Goal: Transaction & Acquisition: Purchase product/service

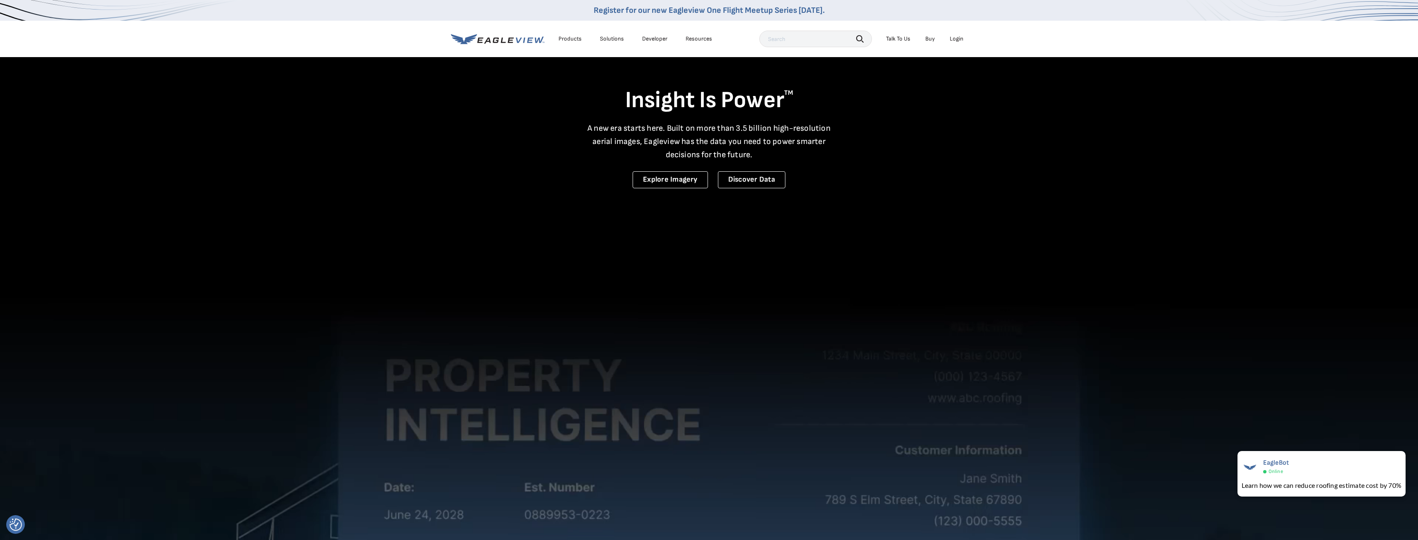
click at [951, 41] on div "Login" at bounding box center [957, 38] width 14 height 7
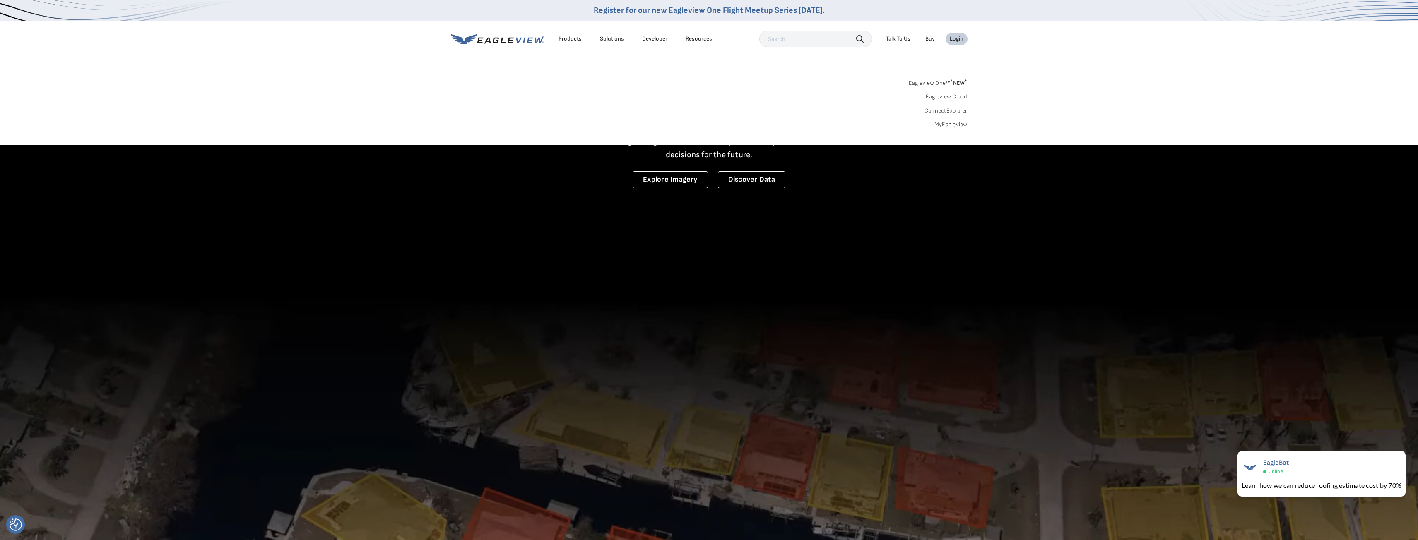
click at [961, 42] on div "Login" at bounding box center [957, 38] width 14 height 7
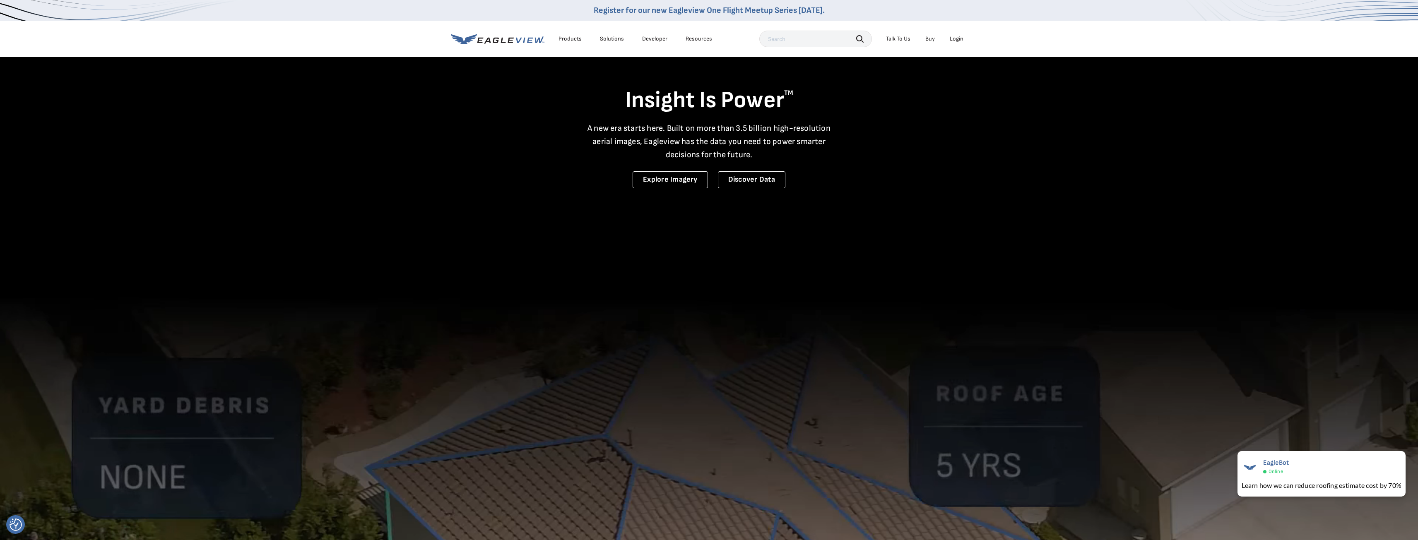
click at [959, 42] on div "Login" at bounding box center [957, 38] width 14 height 7
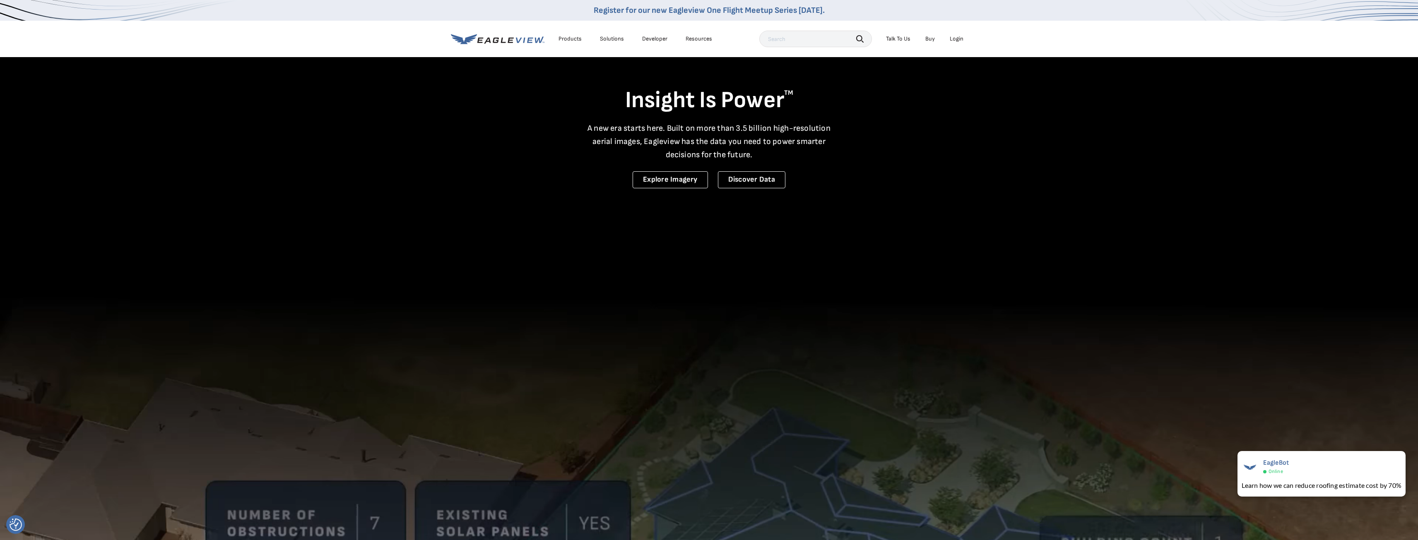
click at [957, 39] on div "Login" at bounding box center [957, 38] width 14 height 7
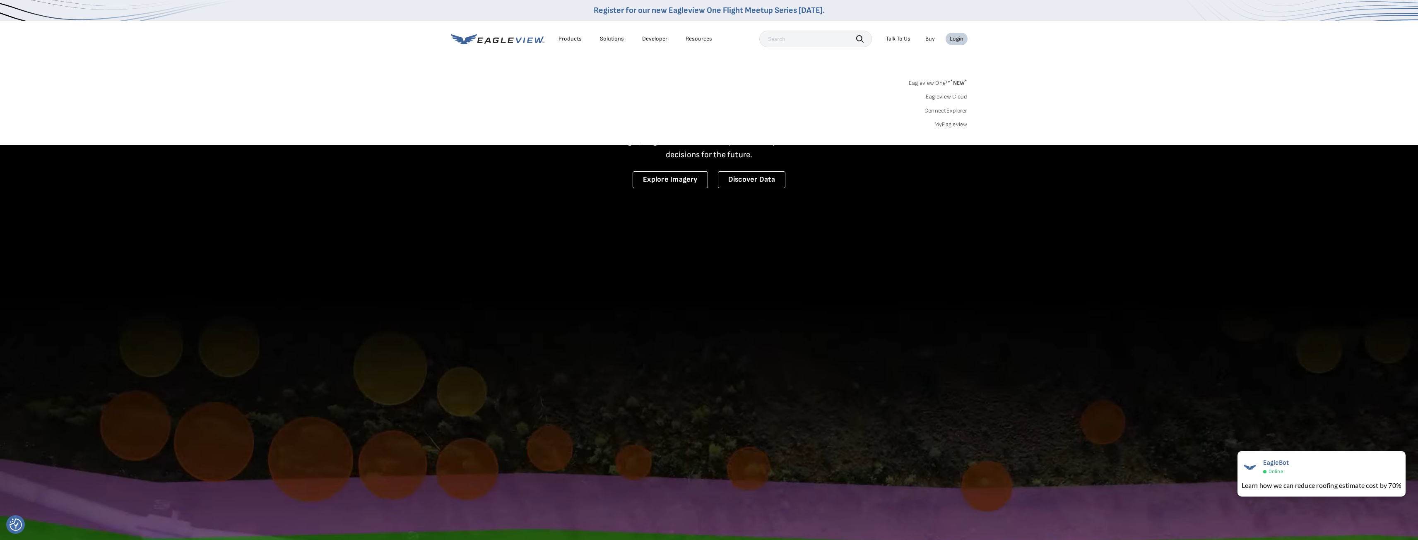
click at [953, 126] on link "MyEagleview" at bounding box center [951, 124] width 33 height 7
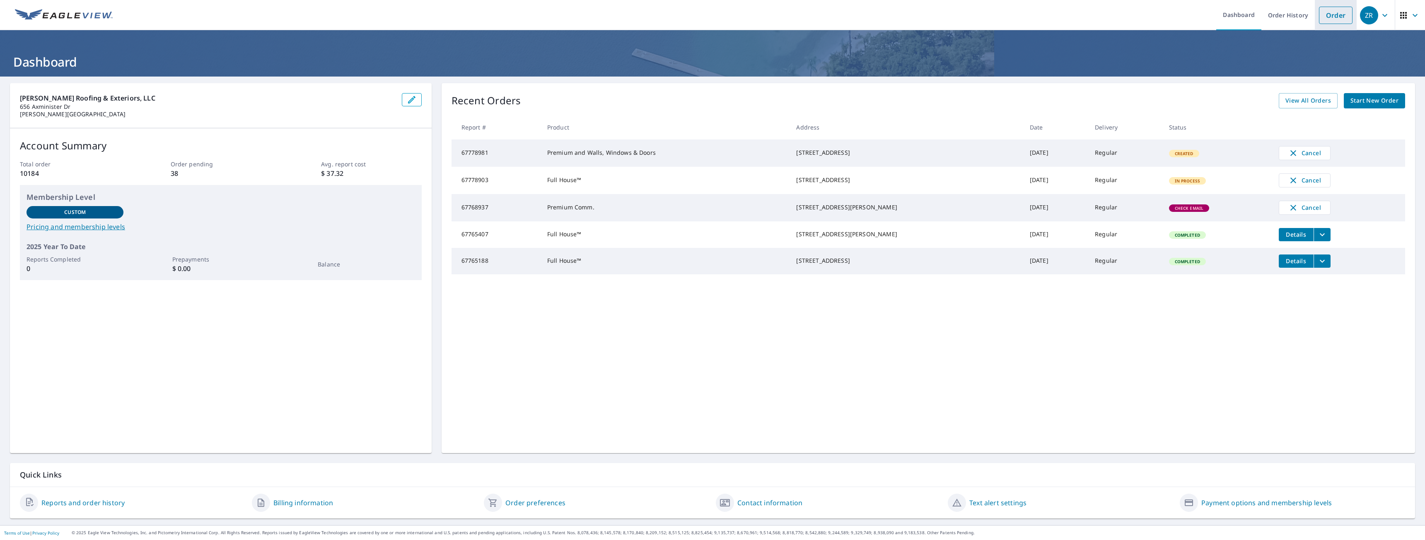
click at [1331, 19] on link "Order" at bounding box center [1336, 15] width 34 height 17
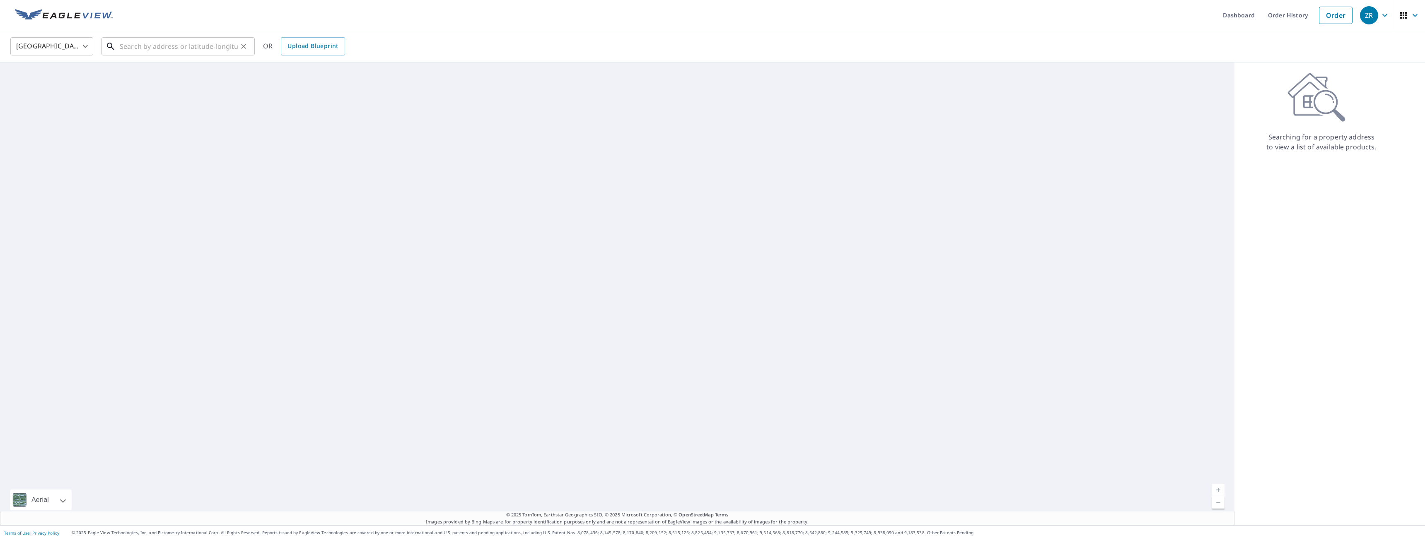
click at [166, 45] on input "text" at bounding box center [179, 46] width 118 height 23
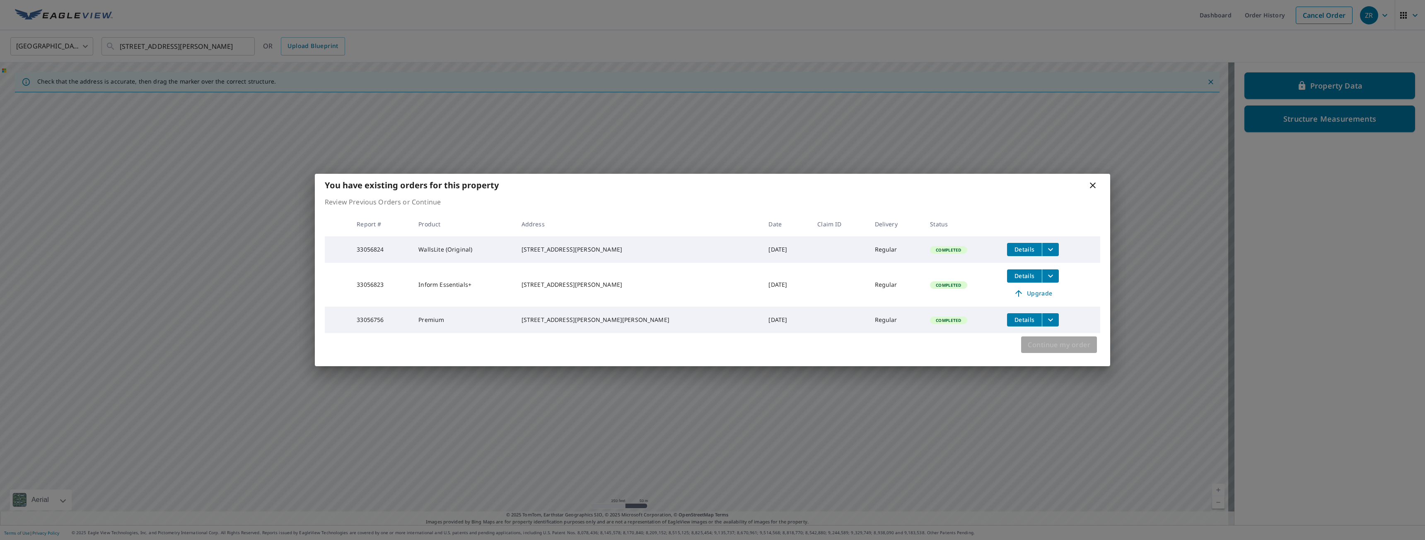
click at [1045, 350] on span "Continue my order" at bounding box center [1058, 345] width 63 height 12
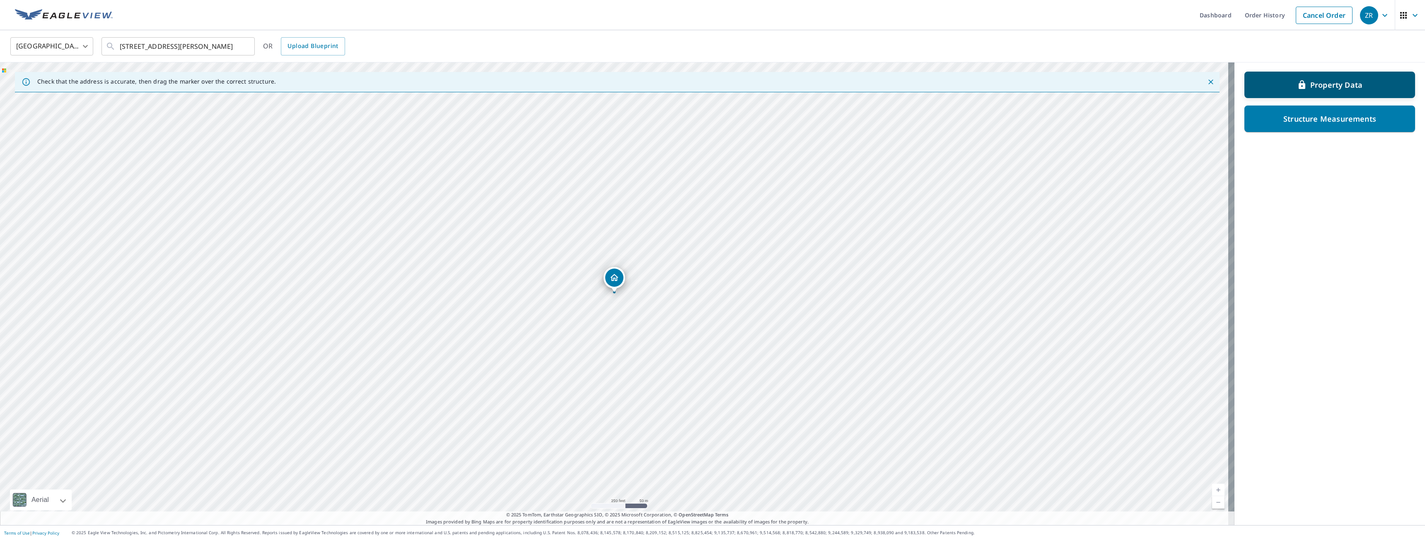
click at [1310, 84] on p "Property Data" at bounding box center [1336, 85] width 52 height 10
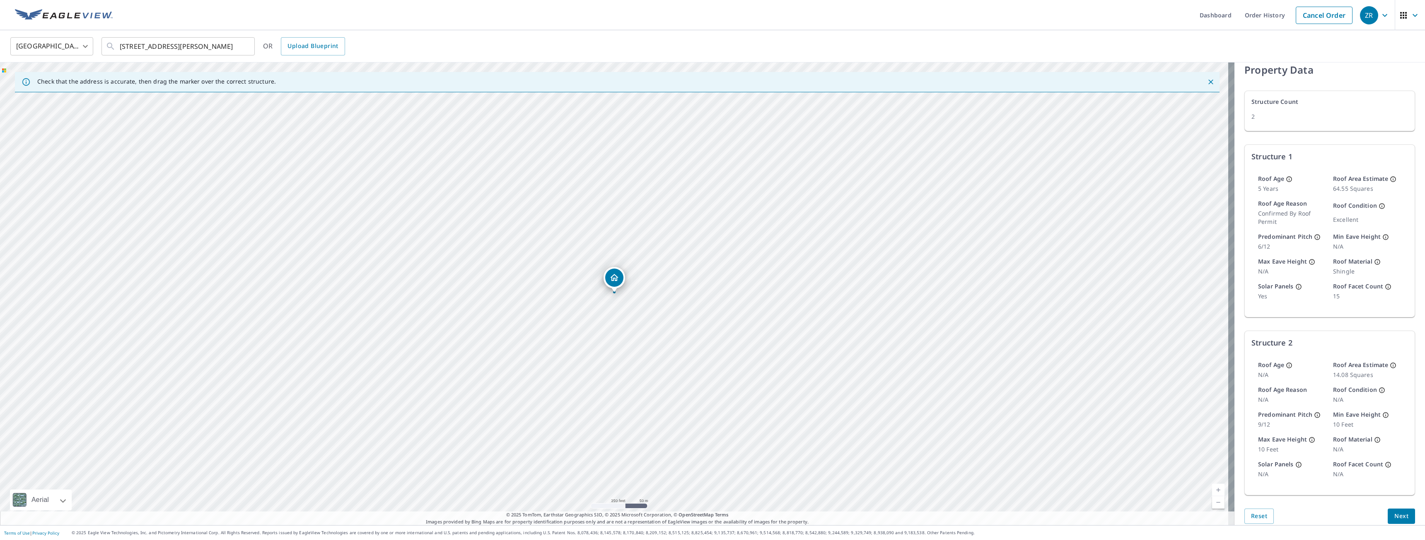
scroll to position [47, 0]
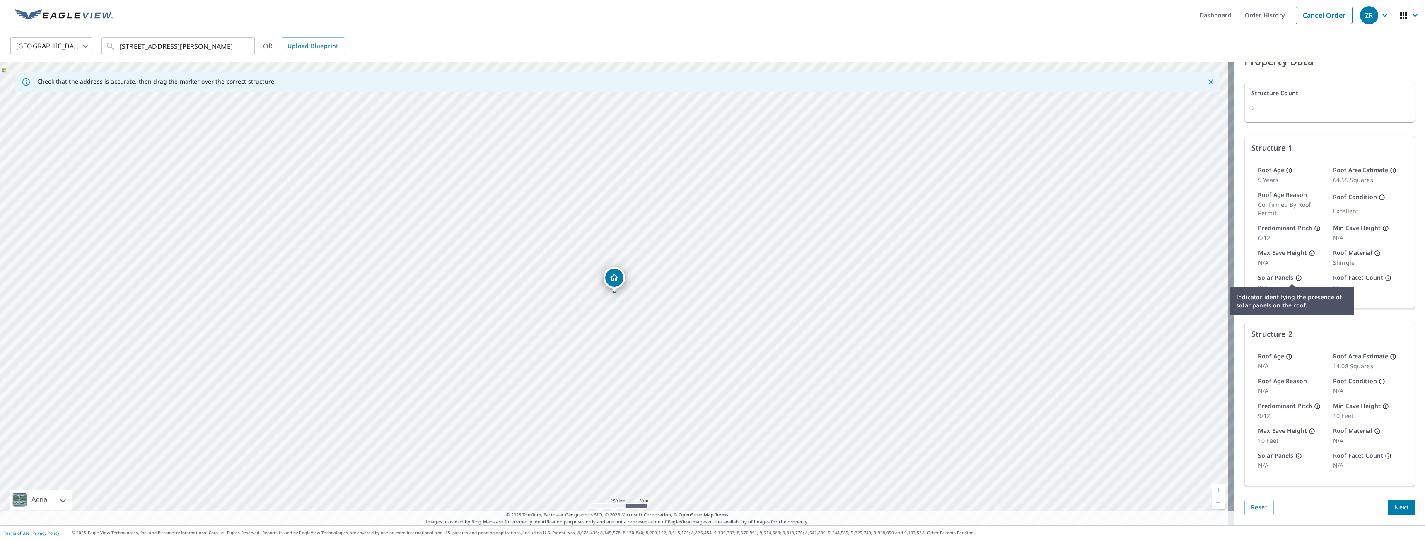
click at [1295, 278] on icon at bounding box center [1298, 278] width 7 height 7
click at [1394, 513] on span "Next" at bounding box center [1401, 508] width 14 height 10
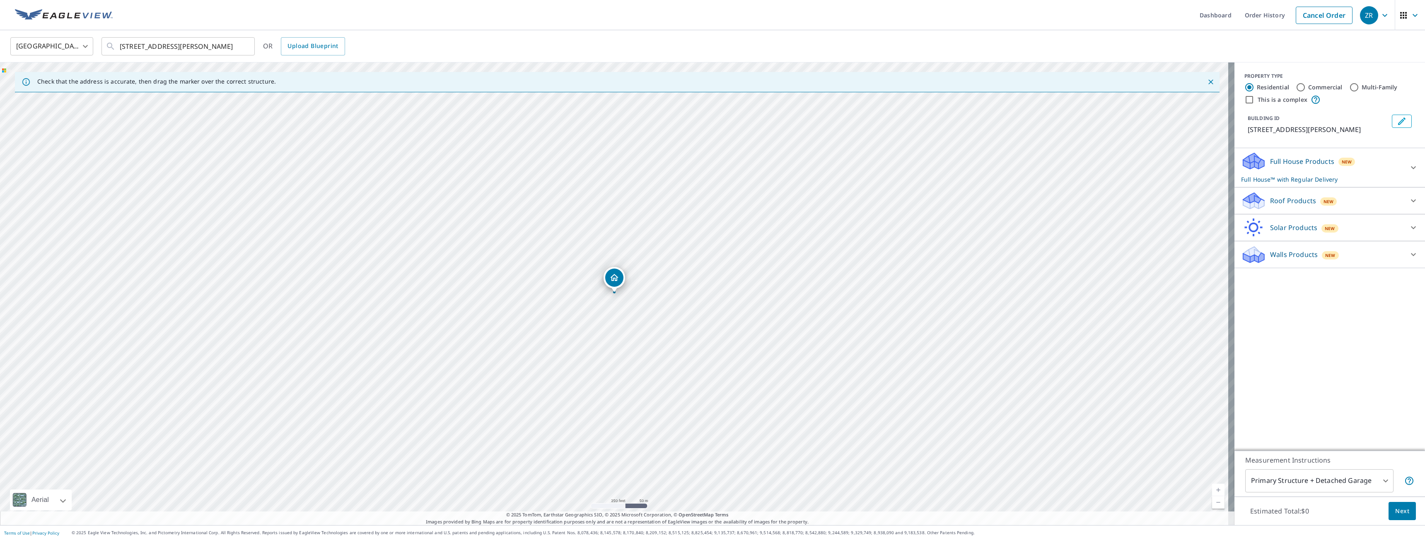
click at [1368, 165] on div "Full House Products New Full House™ with Regular Delivery" at bounding box center [1322, 168] width 162 height 32
drag, startPoint x: 610, startPoint y: 309, endPoint x: 608, endPoint y: 286, distance: 22.4
click at [608, 286] on div "12614 Elnore Dr Saint Louis, MO 63128" at bounding box center [617, 294] width 1234 height 463
drag, startPoint x: 621, startPoint y: 308, endPoint x: 760, endPoint y: 192, distance: 181.4
click at [760, 192] on div "12614 Elnore Dr Saint Louis, MO 63128" at bounding box center [617, 294] width 1234 height 463
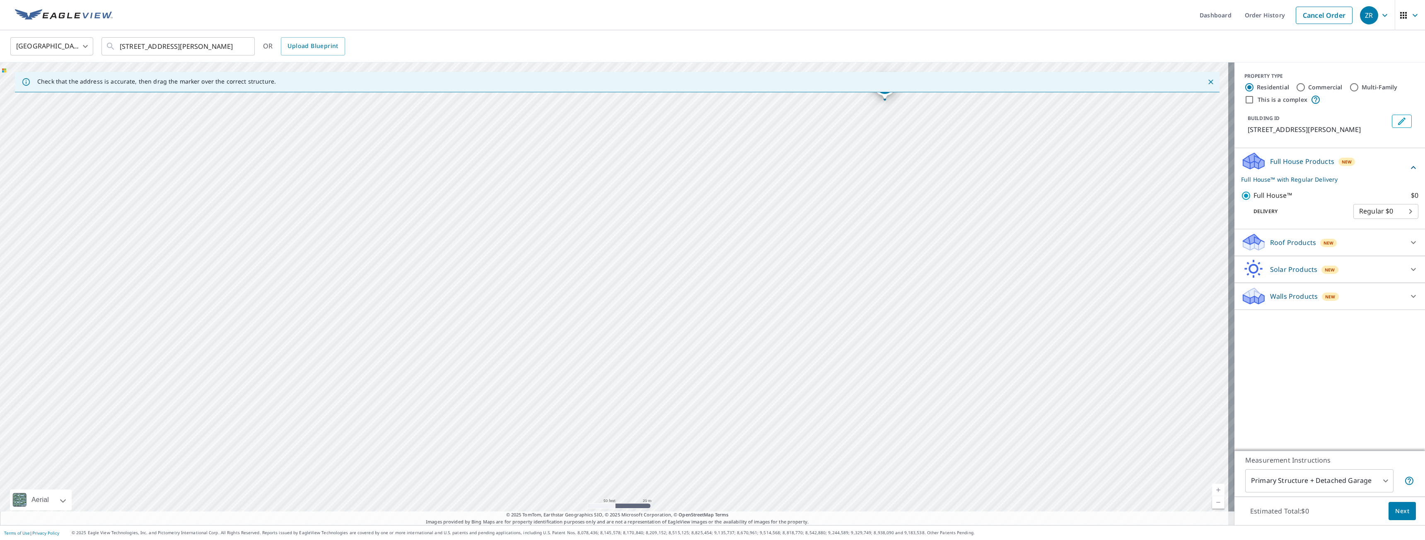
drag, startPoint x: 505, startPoint y: 338, endPoint x: 687, endPoint y: 153, distance: 259.5
click at [687, 153] on div "12614 Elnore Dr Saint Louis, MO 63128" at bounding box center [617, 294] width 1234 height 463
click at [138, 47] on input "12614 Elnore Dr Saint Louis, MO 63128" at bounding box center [179, 46] width 118 height 23
drag, startPoint x: 512, startPoint y: 281, endPoint x: 643, endPoint y: 157, distance: 180.2
click at [643, 157] on div "12614 Elnore Dr Saint Louis, MO 63128" at bounding box center [617, 294] width 1234 height 463
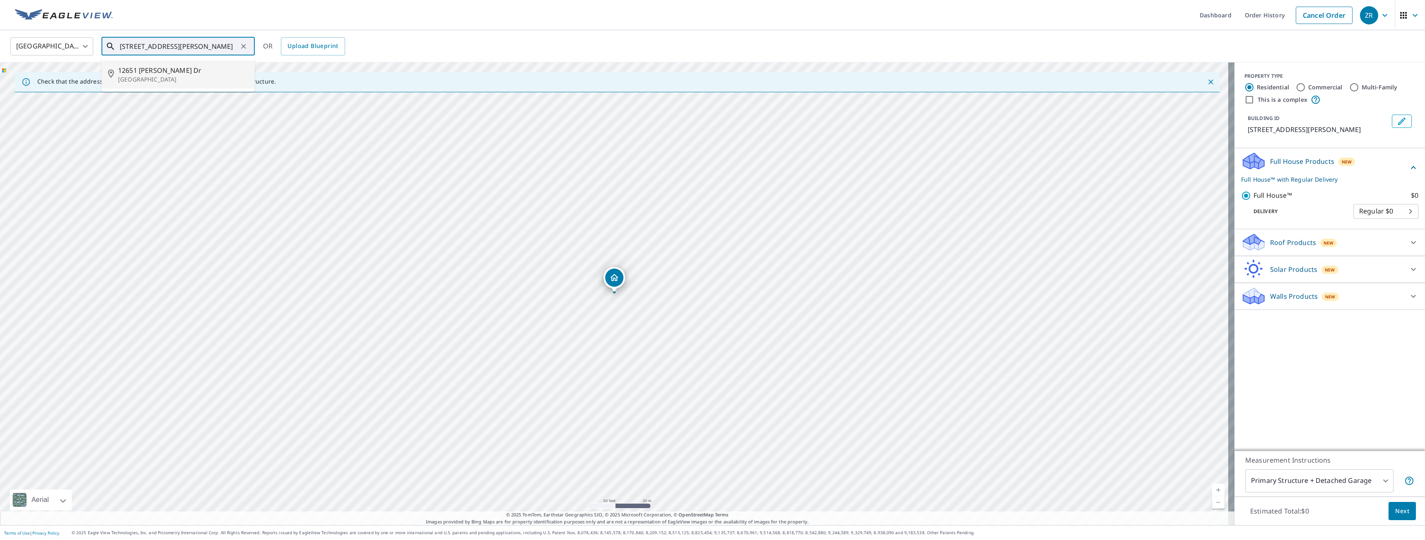
click at [149, 70] on span "12651 Elnore Dr" at bounding box center [183, 70] width 130 height 10
type input "12651 Elnore Dr Saint Louis, MO 63128"
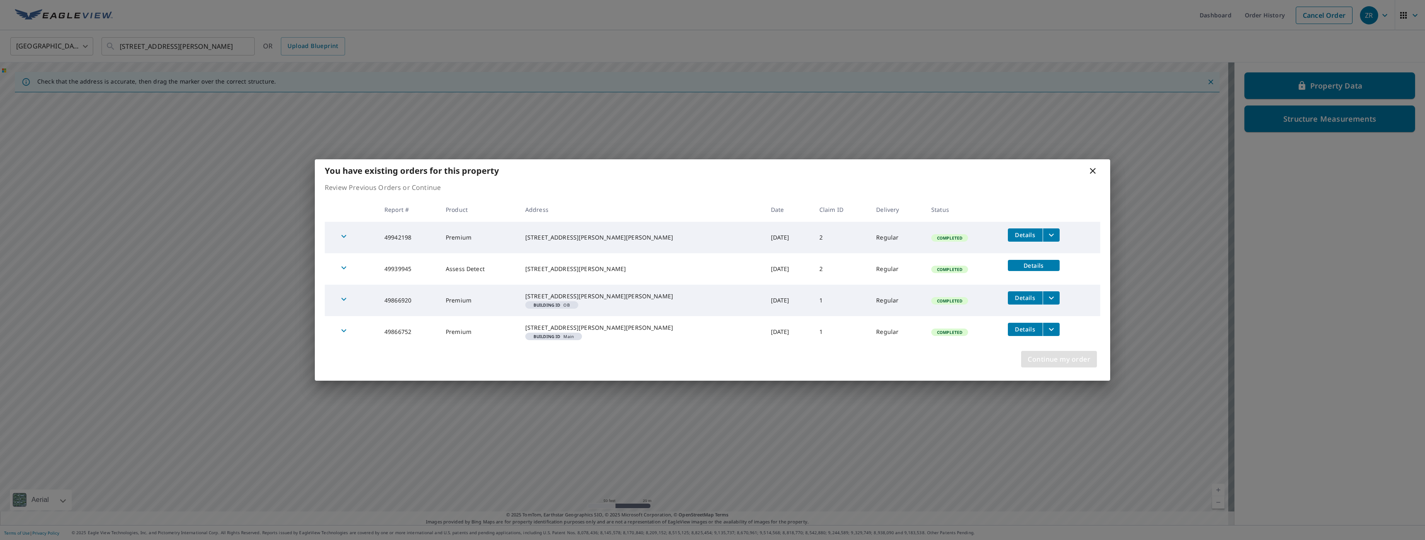
click at [1054, 365] on span "Continue my order" at bounding box center [1058, 360] width 63 height 12
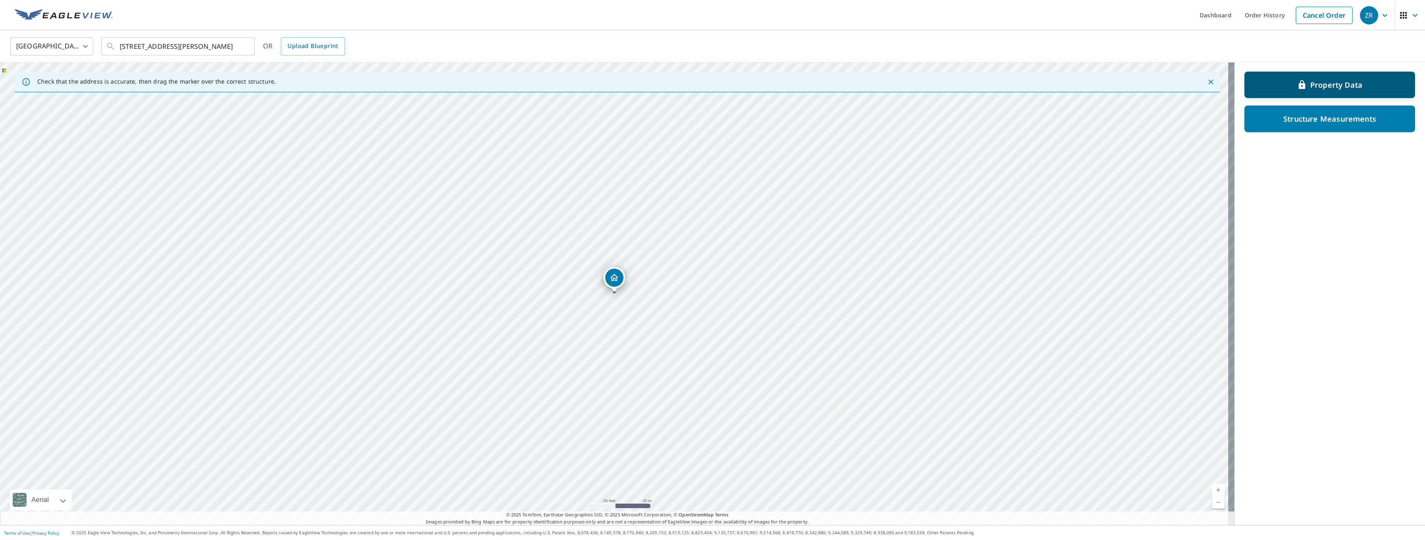
click at [1310, 82] on p "Property Data" at bounding box center [1336, 85] width 52 height 10
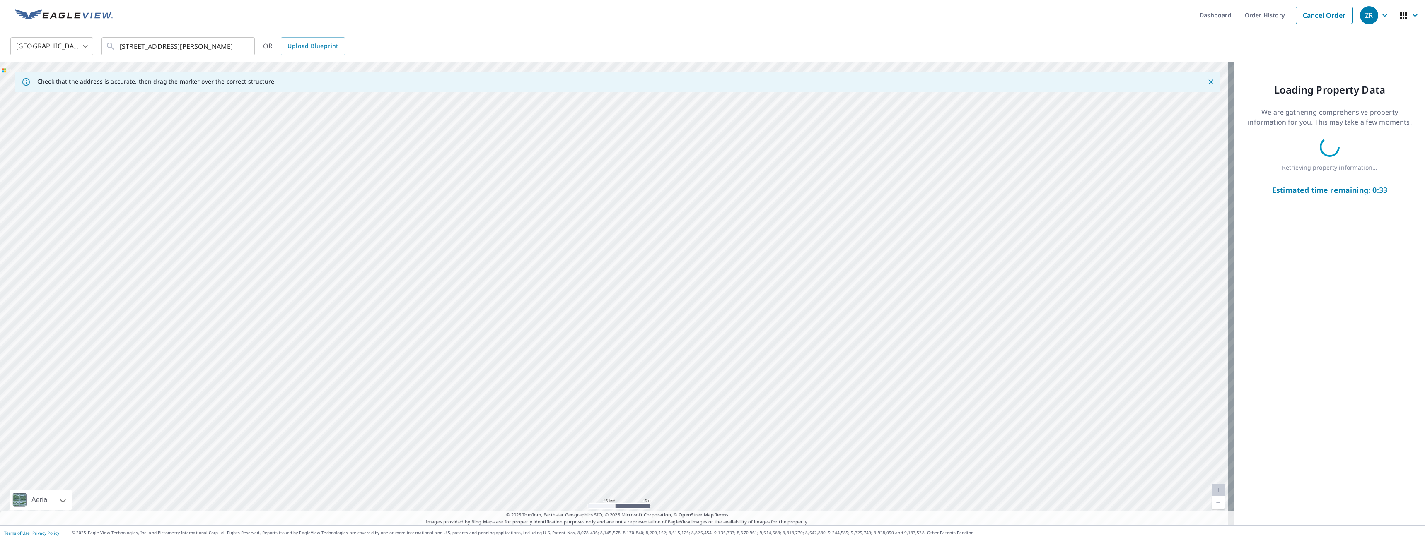
drag, startPoint x: 939, startPoint y: 131, endPoint x: 805, endPoint y: 292, distance: 209.3
click at [804, 294] on div "12651 Elnore Dr Saint Louis, MO 63128" at bounding box center [617, 294] width 1234 height 463
drag, startPoint x: 1024, startPoint y: 184, endPoint x: 817, endPoint y: 362, distance: 272.8
click at [817, 362] on div "12651 Elnore Dr Saint Louis, MO 63128" at bounding box center [617, 294] width 1234 height 463
drag, startPoint x: 959, startPoint y: 202, endPoint x: 900, endPoint y: 265, distance: 86.4
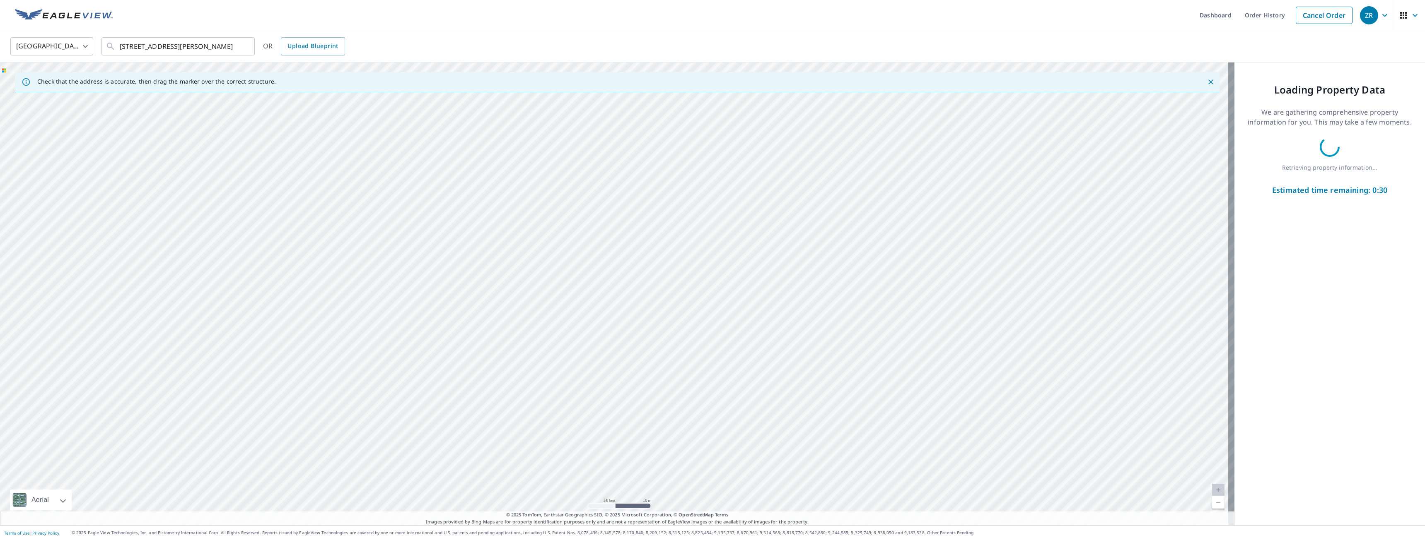
click at [900, 265] on div "12651 Elnore Dr Saint Louis, MO 63128" at bounding box center [617, 294] width 1234 height 463
drag, startPoint x: 948, startPoint y: 229, endPoint x: 796, endPoint y: 324, distance: 179.2
click at [796, 324] on div "12651 Elnore Dr Saint Louis, MO 63128" at bounding box center [617, 294] width 1234 height 463
drag, startPoint x: 796, startPoint y: 258, endPoint x: 801, endPoint y: 210, distance: 48.3
click at [801, 210] on div "12651 Elnore Dr Saint Louis, MO 63128" at bounding box center [617, 294] width 1234 height 463
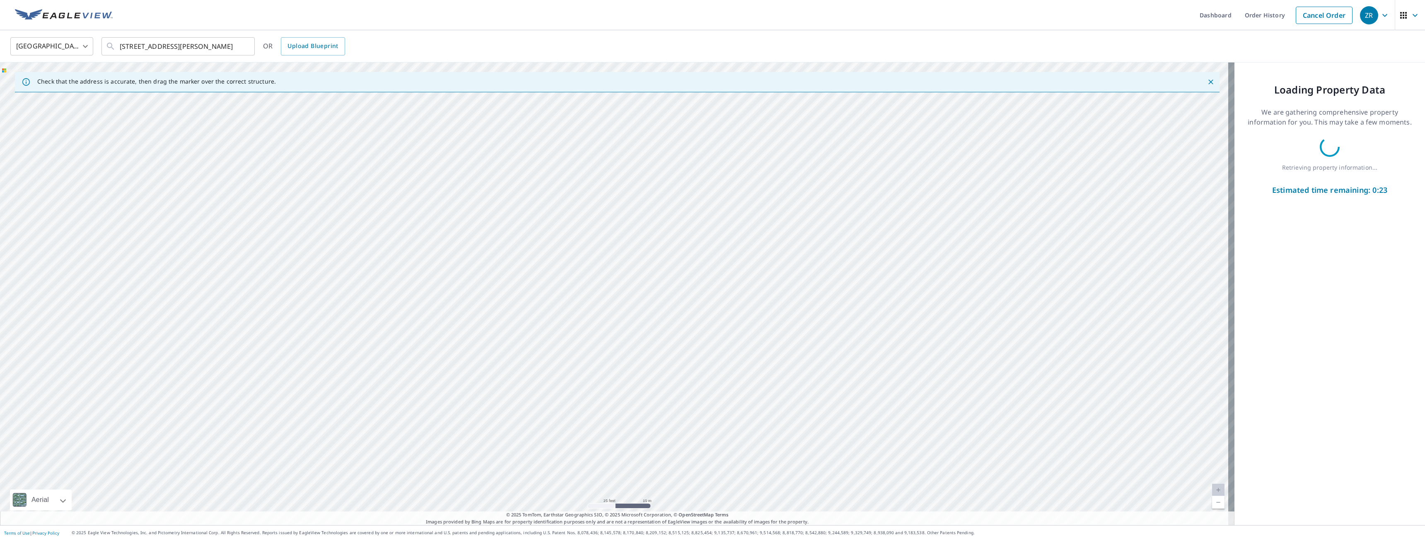
drag, startPoint x: 833, startPoint y: 307, endPoint x: 746, endPoint y: 388, distance: 118.4
click at [746, 388] on div "12651 Elnore Dr Saint Louis, MO 63128" at bounding box center [617, 294] width 1234 height 463
click at [800, 164] on div "12651 Elnore Dr Saint Louis, MO 63128" at bounding box center [617, 294] width 1234 height 463
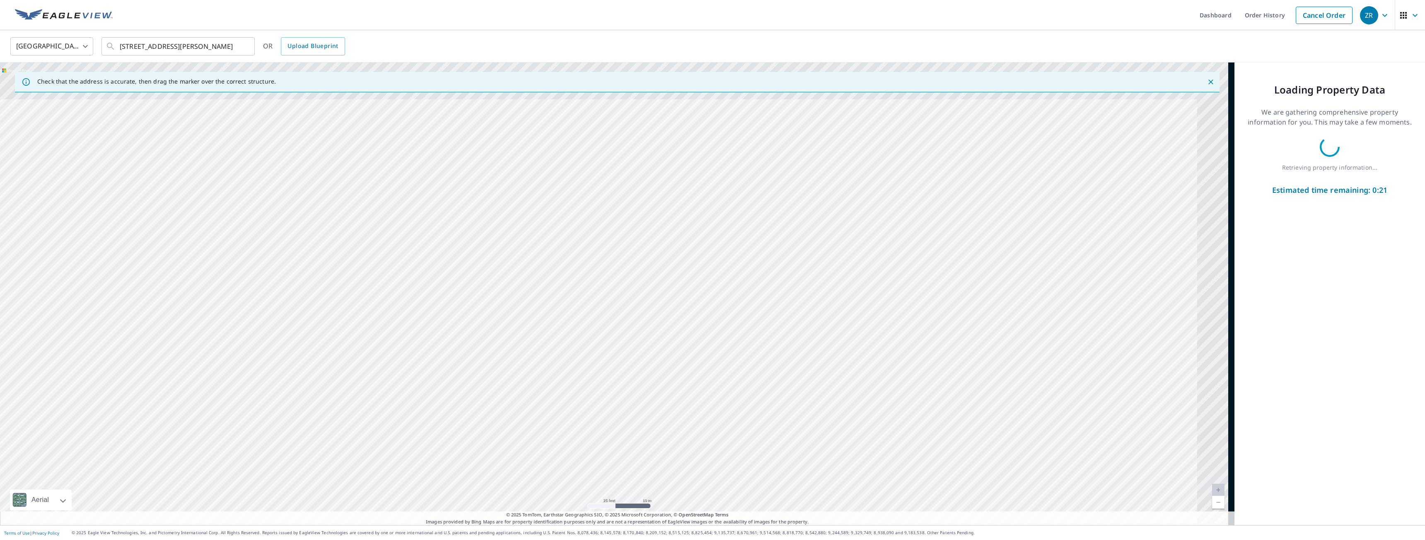
drag, startPoint x: 960, startPoint y: 200, endPoint x: 793, endPoint y: 384, distance: 248.9
click at [793, 384] on div "12651 Elnore Dr Saint Louis, MO 63128" at bounding box center [617, 294] width 1234 height 463
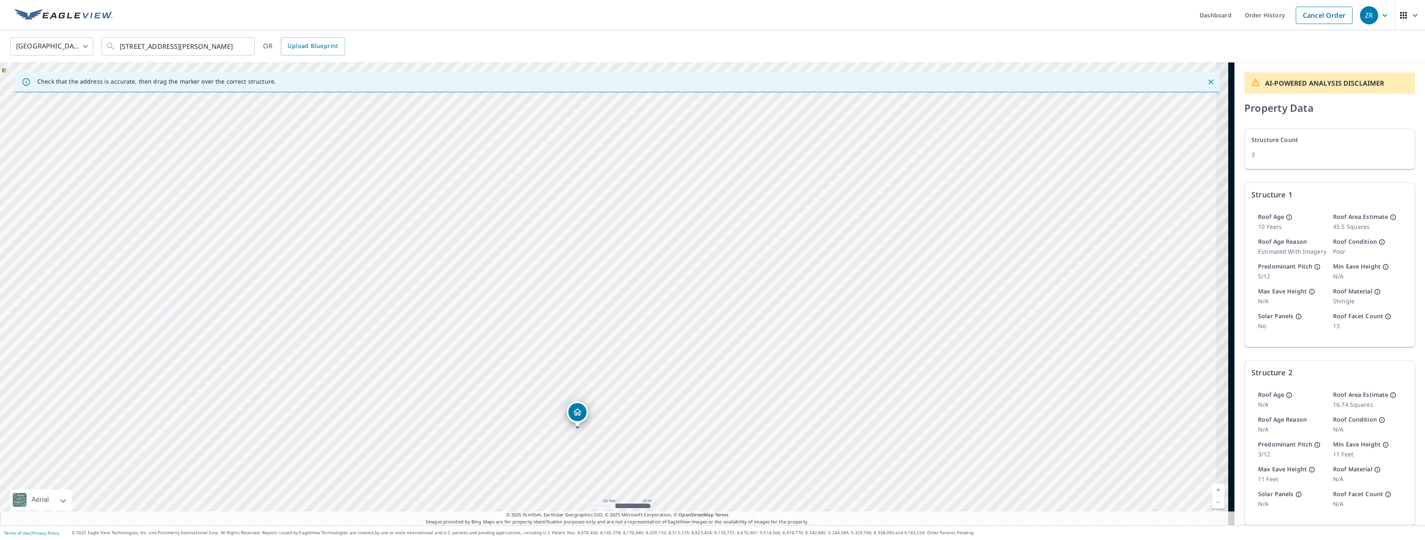
drag, startPoint x: 1075, startPoint y: 271, endPoint x: 849, endPoint y: 370, distance: 246.5
click at [849, 370] on div "12651 Elnore Dr Saint Louis, MO 63128" at bounding box center [617, 294] width 1234 height 463
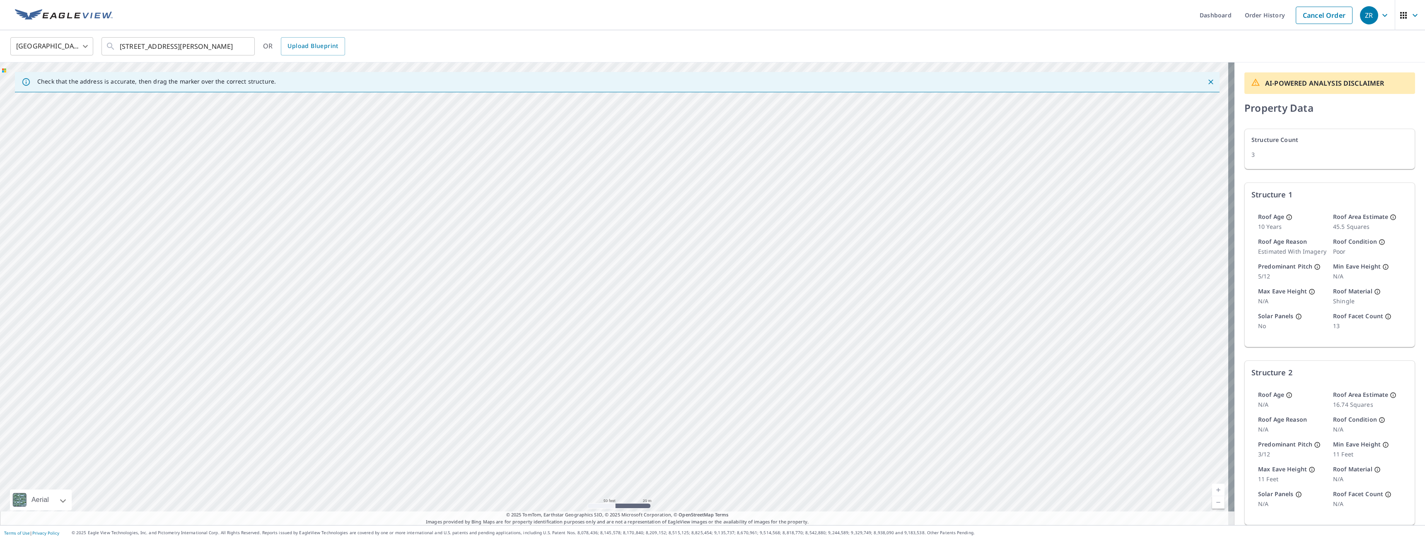
drag, startPoint x: 809, startPoint y: 276, endPoint x: 663, endPoint y: 392, distance: 186.9
click at [663, 392] on div "12651 Elnore Dr Saint Louis, MO 63128" at bounding box center [617, 294] width 1234 height 463
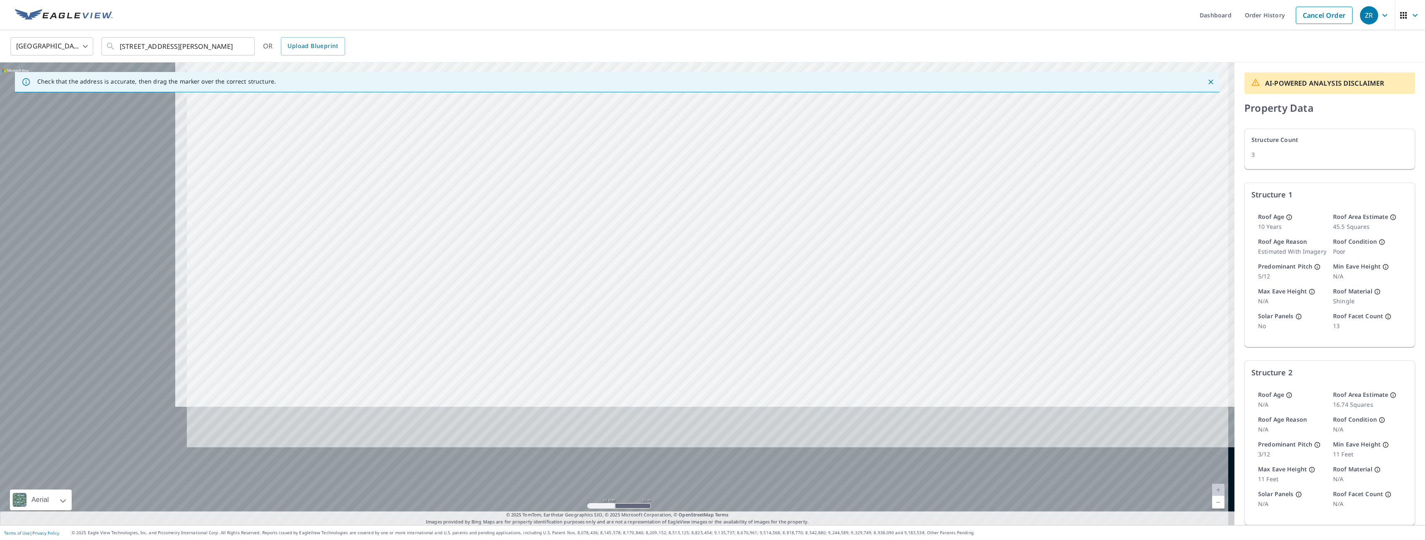
drag, startPoint x: 910, startPoint y: 81, endPoint x: 902, endPoint y: 82, distance: 8.0
click at [913, 78] on div "Check that the address is accurate, then drag the marker over the correct struc…" at bounding box center [617, 294] width 1234 height 463
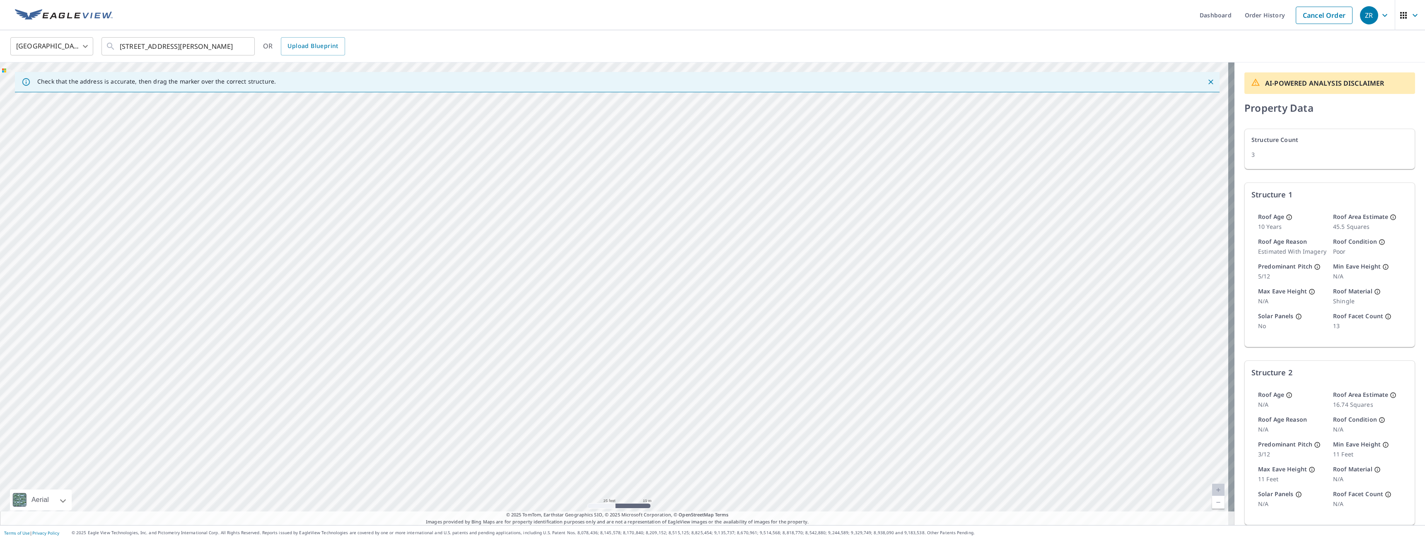
drag, startPoint x: 713, startPoint y: 294, endPoint x: 821, endPoint y: 166, distance: 167.8
click at [821, 167] on div "12651 Elnore Dr Saint Louis, MO 63128" at bounding box center [617, 294] width 1234 height 463
drag, startPoint x: 630, startPoint y: 200, endPoint x: 660, endPoint y: 146, distance: 61.2
click at [660, 146] on div "12651 Elnore Dr Saint Louis, MO 63128" at bounding box center [617, 294] width 1234 height 463
drag, startPoint x: 697, startPoint y: 297, endPoint x: 558, endPoint y: 296, distance: 138.3
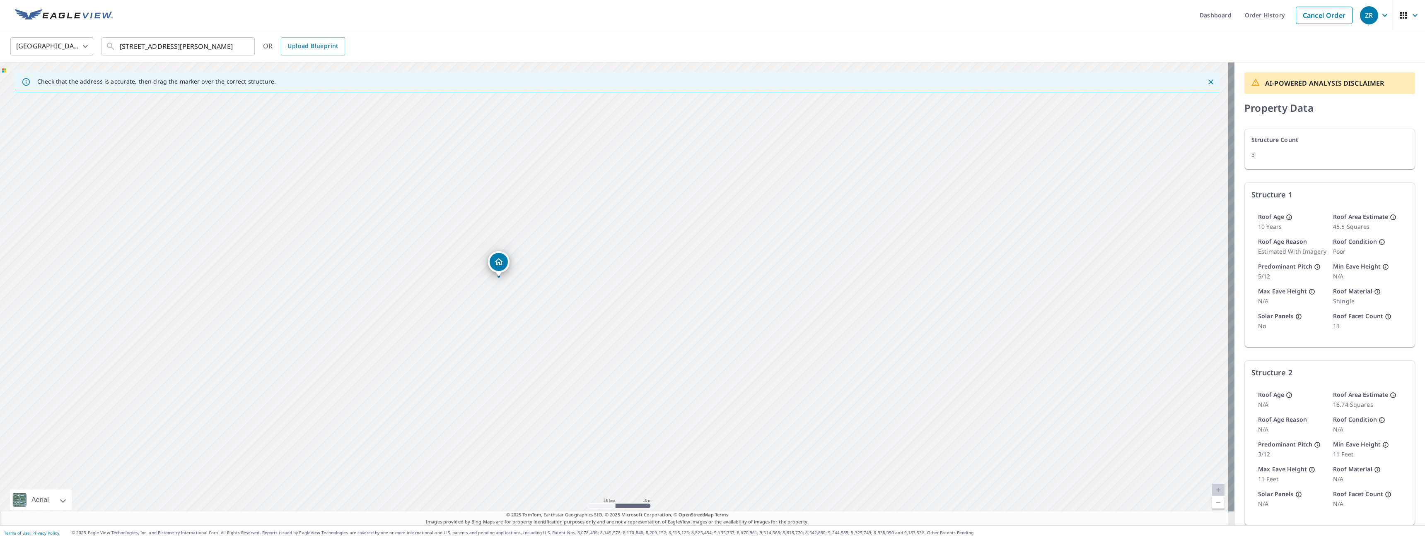
click at [558, 296] on div "12651 Elnore Dr Saint Louis, MO 63128" at bounding box center [617, 294] width 1234 height 463
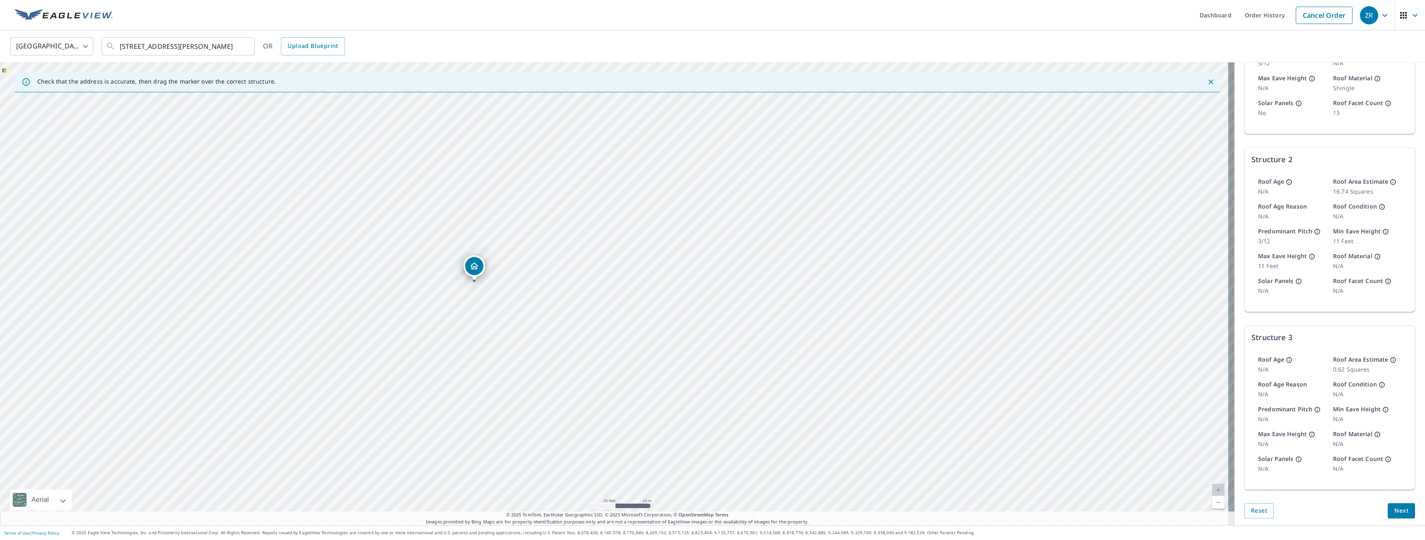
scroll to position [225, 0]
click at [1387, 507] on button "Next" at bounding box center [1400, 507] width 27 height 15
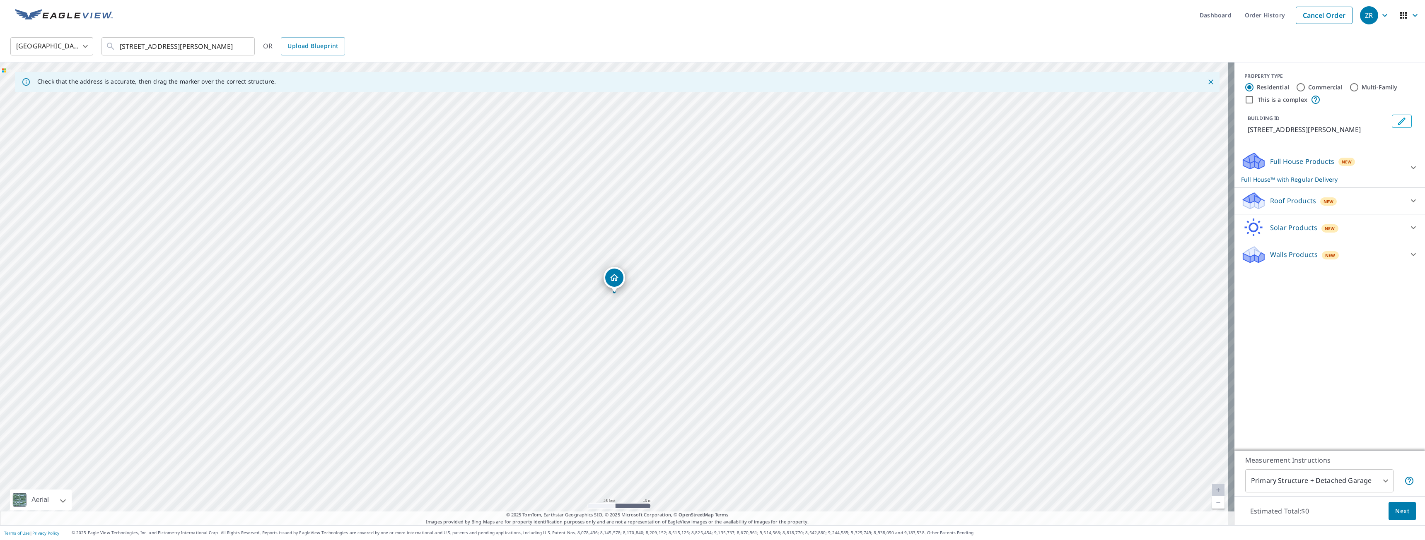
click at [1395, 514] on span "Next" at bounding box center [1402, 512] width 14 height 10
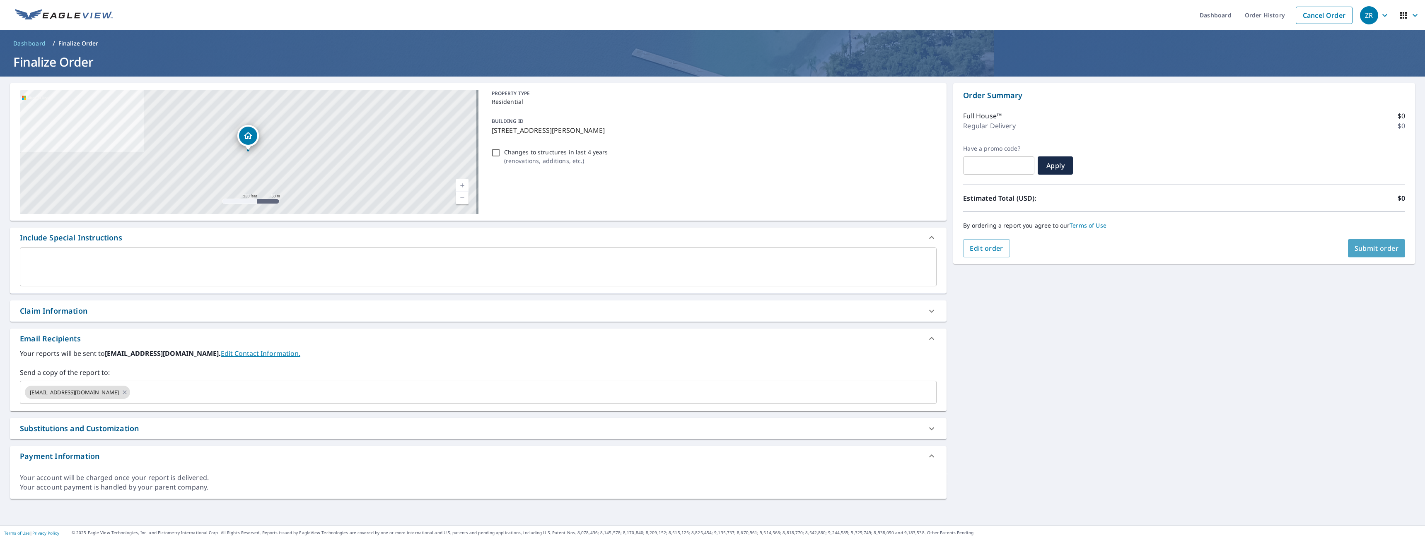
click at [1365, 252] on span "Submit order" at bounding box center [1376, 248] width 44 height 9
checkbox input "true"
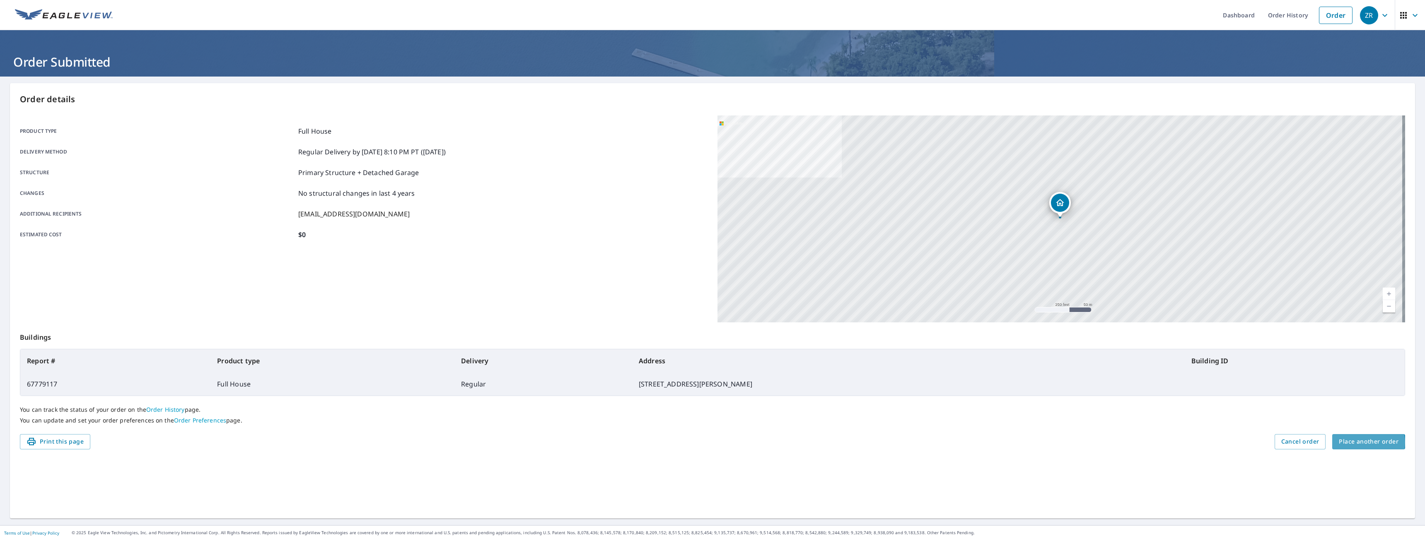
click at [1363, 441] on span "Place another order" at bounding box center [1369, 442] width 60 height 10
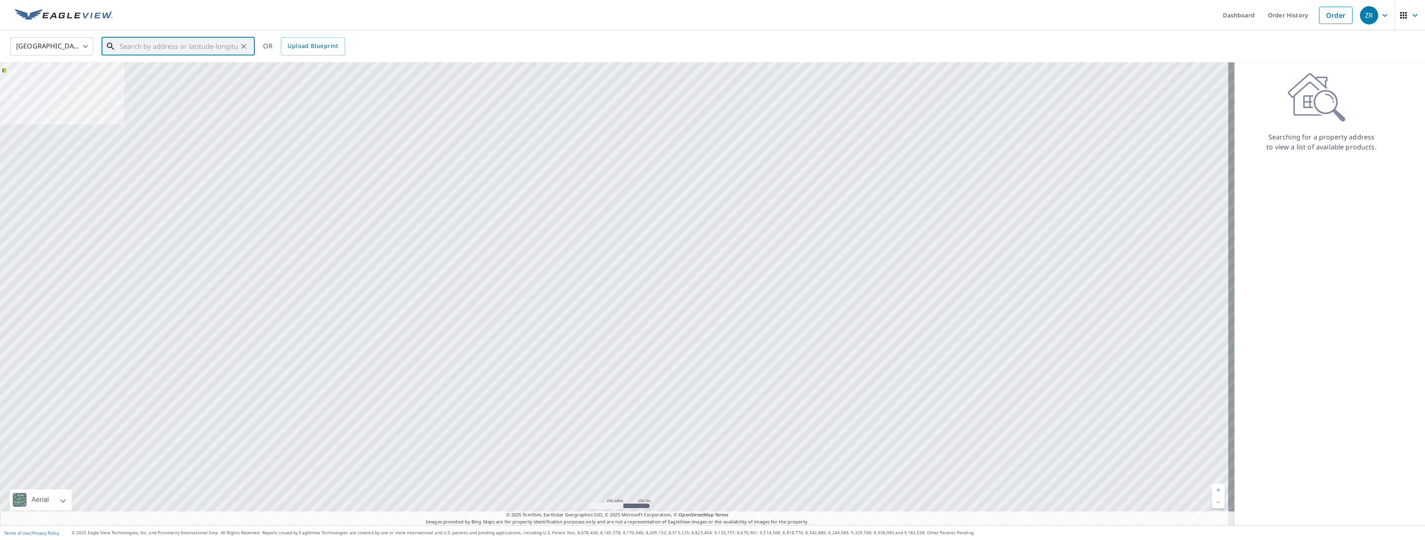
click at [164, 41] on input "text" at bounding box center [179, 46] width 118 height 23
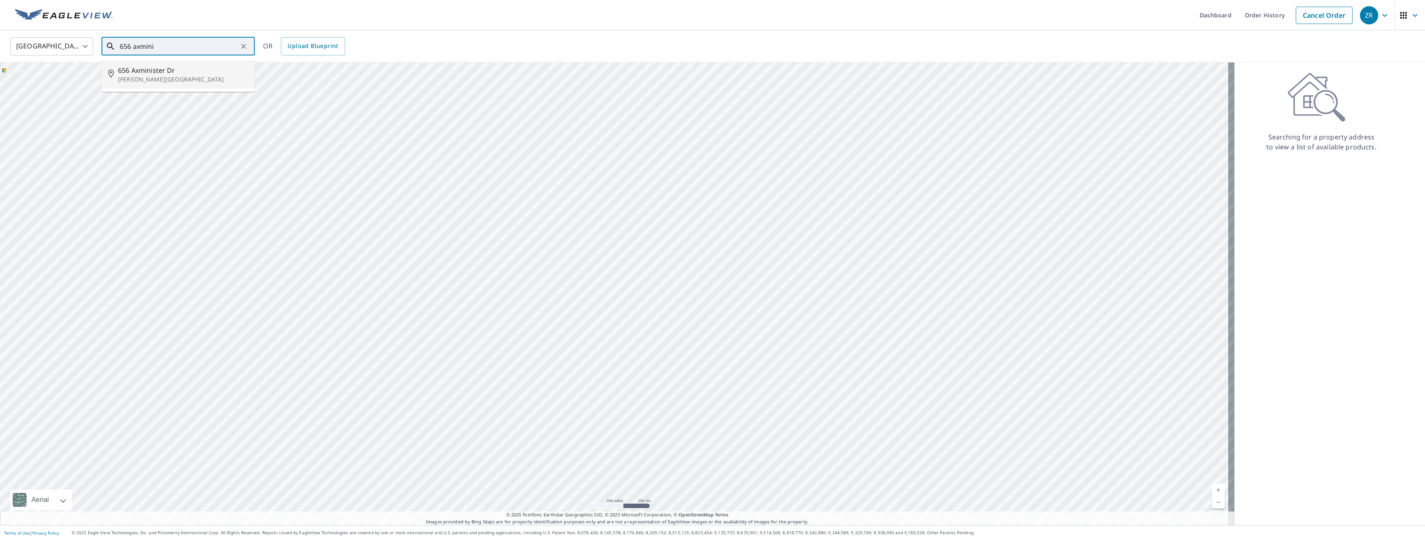
click at [154, 74] on span "656 Axminister Dr" at bounding box center [183, 70] width 130 height 10
type input "656 Axminister Dr Fenton, MO 63026"
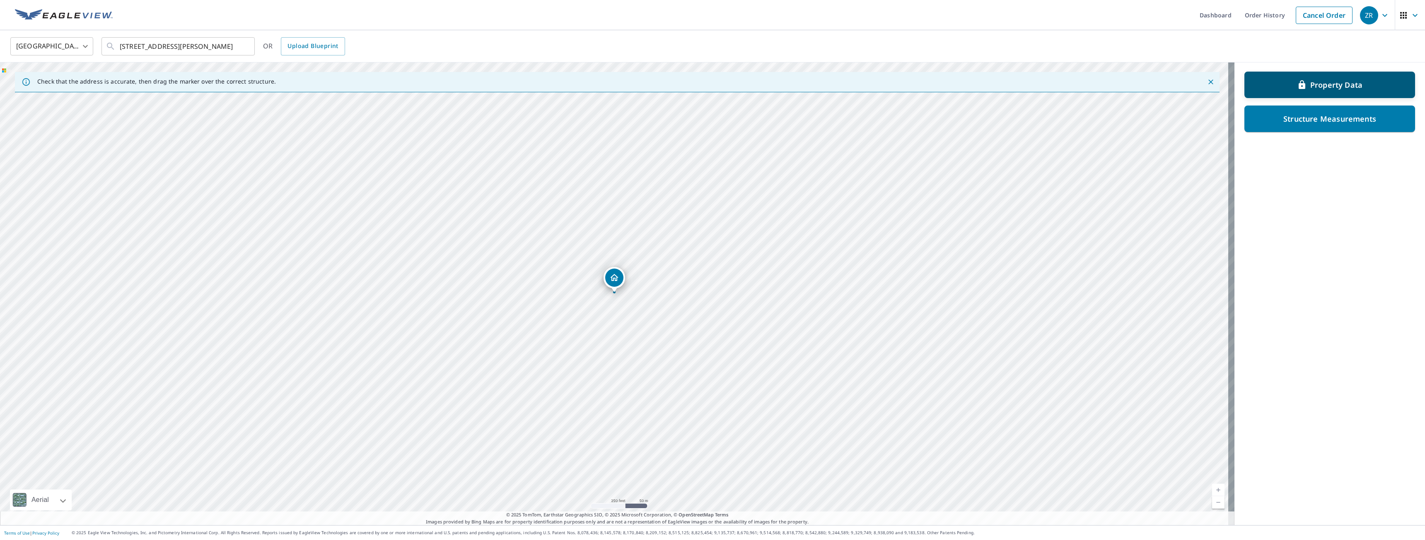
click at [1312, 85] on p "Property Data" at bounding box center [1336, 85] width 52 height 10
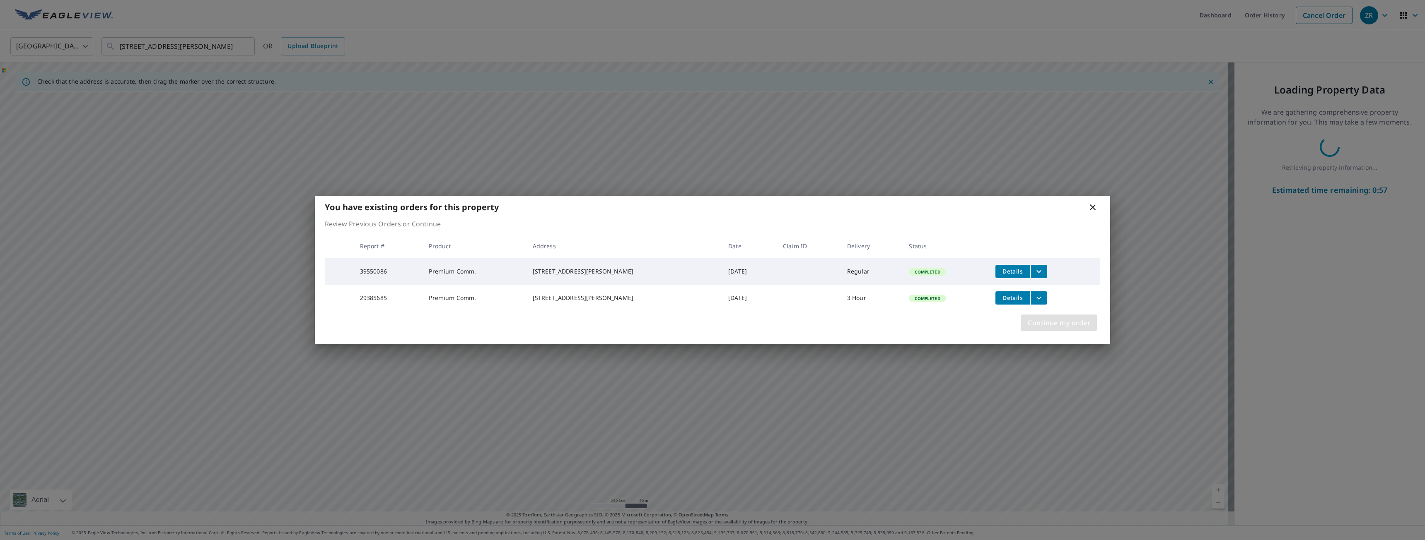
click at [1055, 329] on span "Continue my order" at bounding box center [1058, 323] width 63 height 12
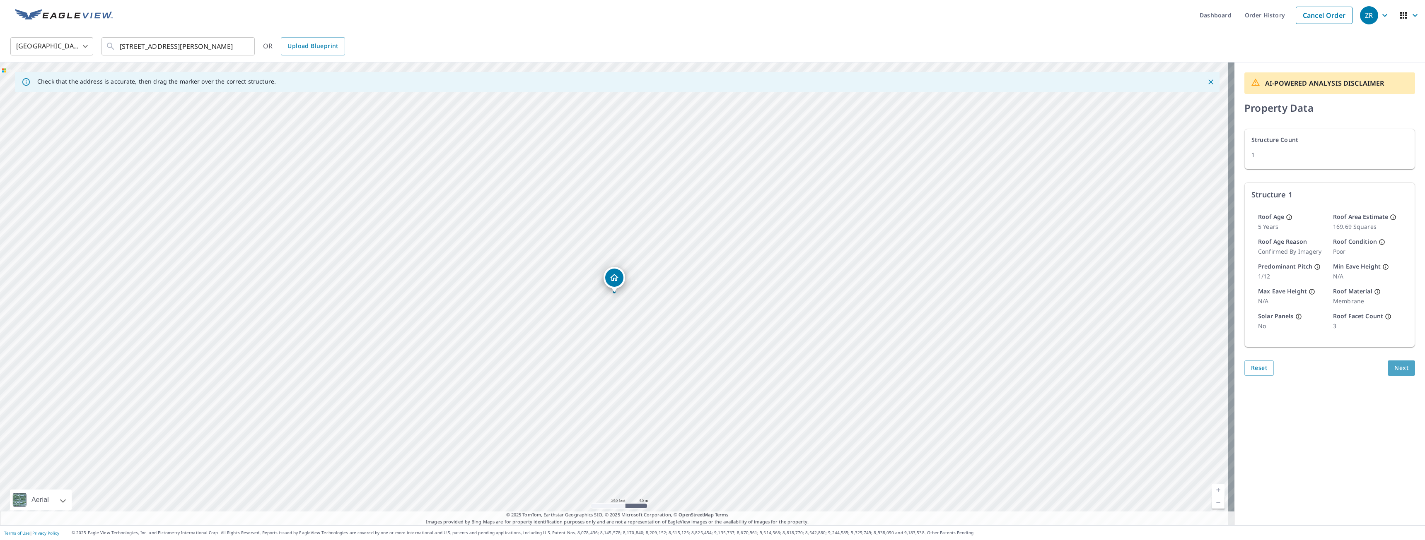
click at [1398, 372] on span "Next" at bounding box center [1401, 368] width 14 height 10
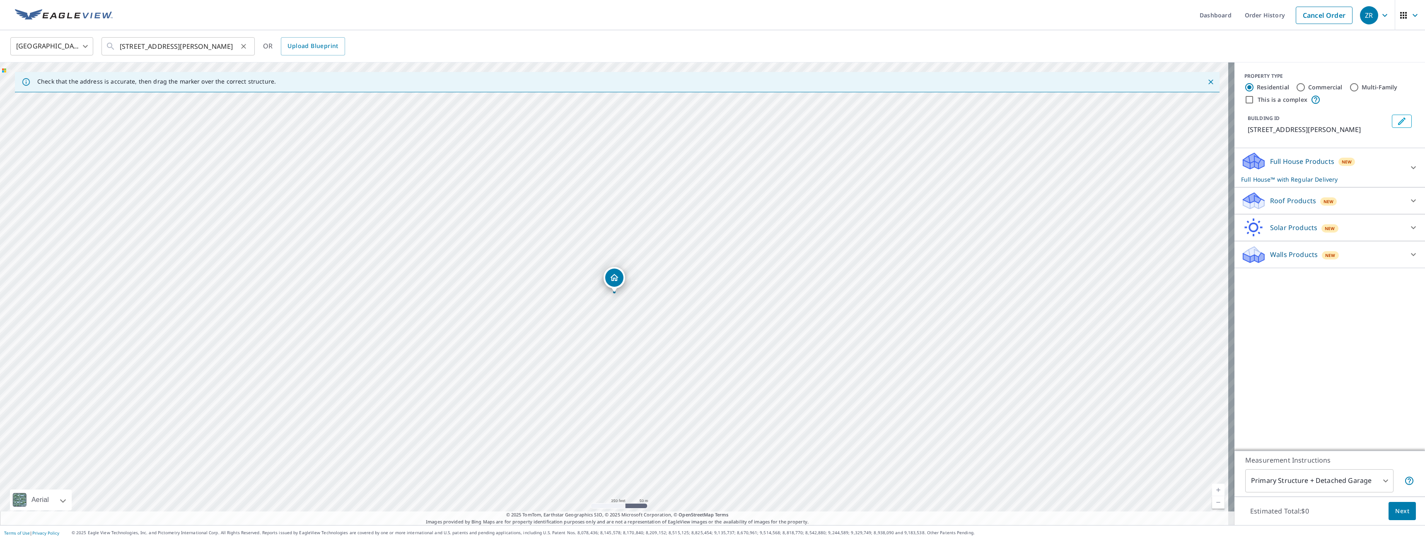
drag, startPoint x: 118, startPoint y: 45, endPoint x: 245, endPoint y: 39, distance: 127.7
click at [245, 39] on div "656 Axminister Dr Fenton, MO 63026 ​" at bounding box center [177, 46] width 153 height 18
click at [242, 44] on icon "Clear" at bounding box center [243, 46] width 5 height 5
click at [132, 69] on span "1523 Fenpark Dr" at bounding box center [183, 70] width 130 height 10
type input "1523 Fenpark Dr Fenton, MO 63026"
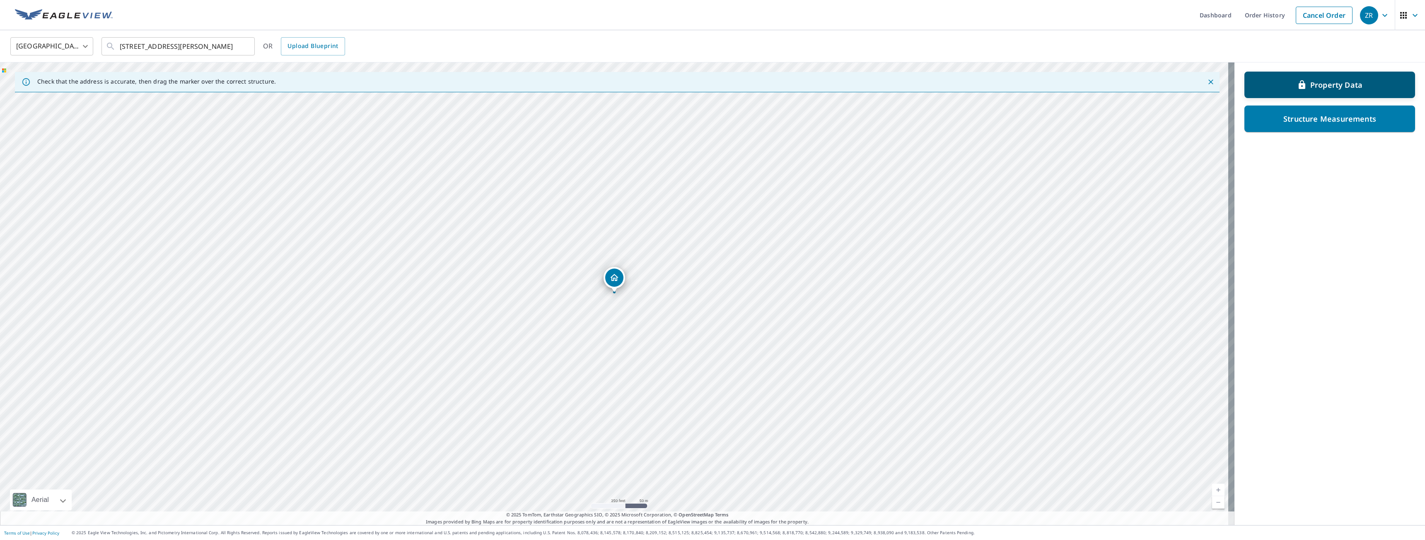
click at [1282, 80] on div "Property Data" at bounding box center [1329, 84] width 149 height 15
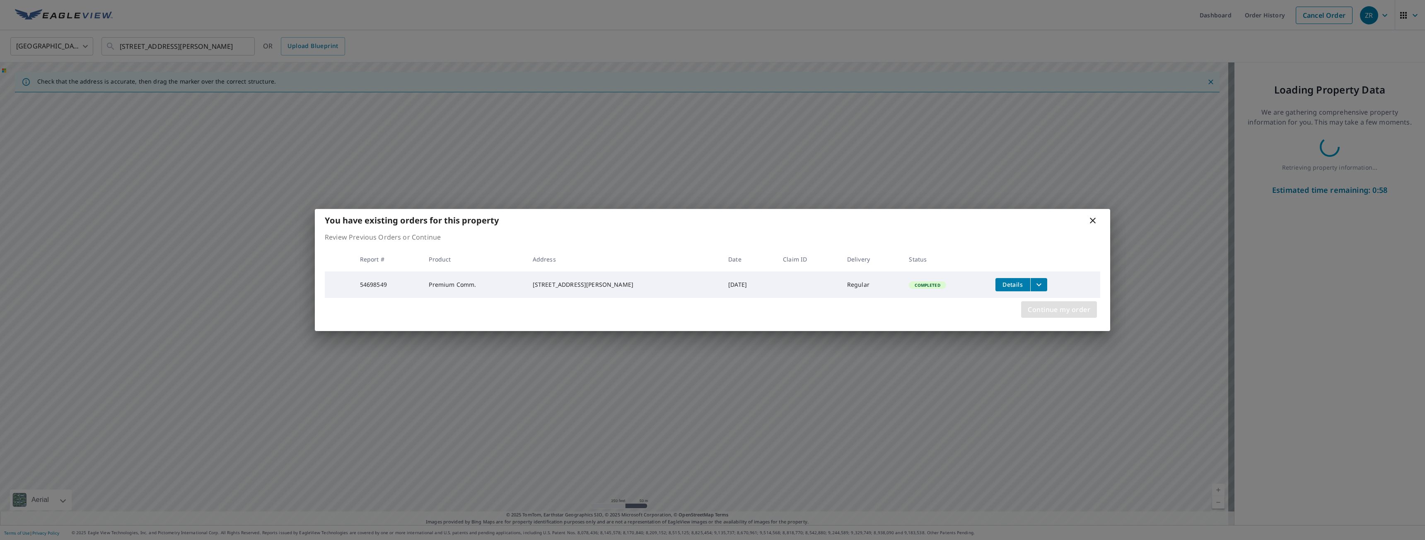
click at [1057, 316] on span "Continue my order" at bounding box center [1058, 310] width 63 height 12
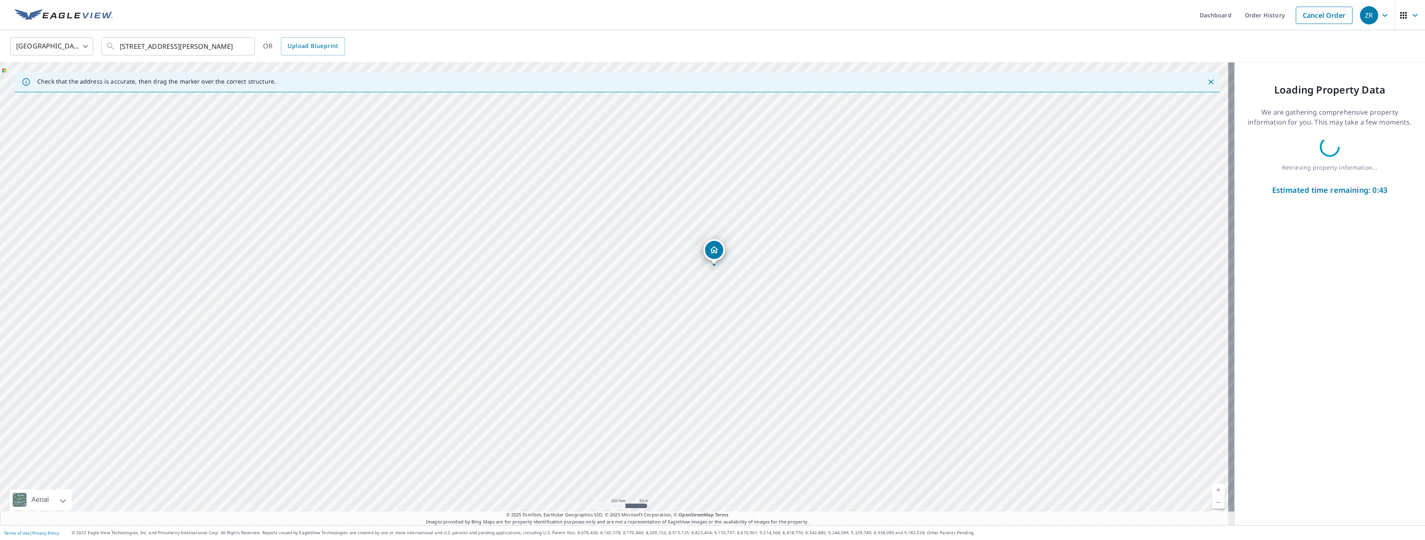
drag, startPoint x: 1039, startPoint y: 291, endPoint x: 1116, endPoint y: 266, distance: 81.2
click at [1116, 266] on div "1523 Fenpark Dr Fenton, MO 63026" at bounding box center [617, 294] width 1234 height 463
drag, startPoint x: 921, startPoint y: 327, endPoint x: 924, endPoint y: 340, distance: 13.3
click at [924, 340] on div "1523 Fenpark Dr Fenton, MO 63026" at bounding box center [617, 294] width 1234 height 463
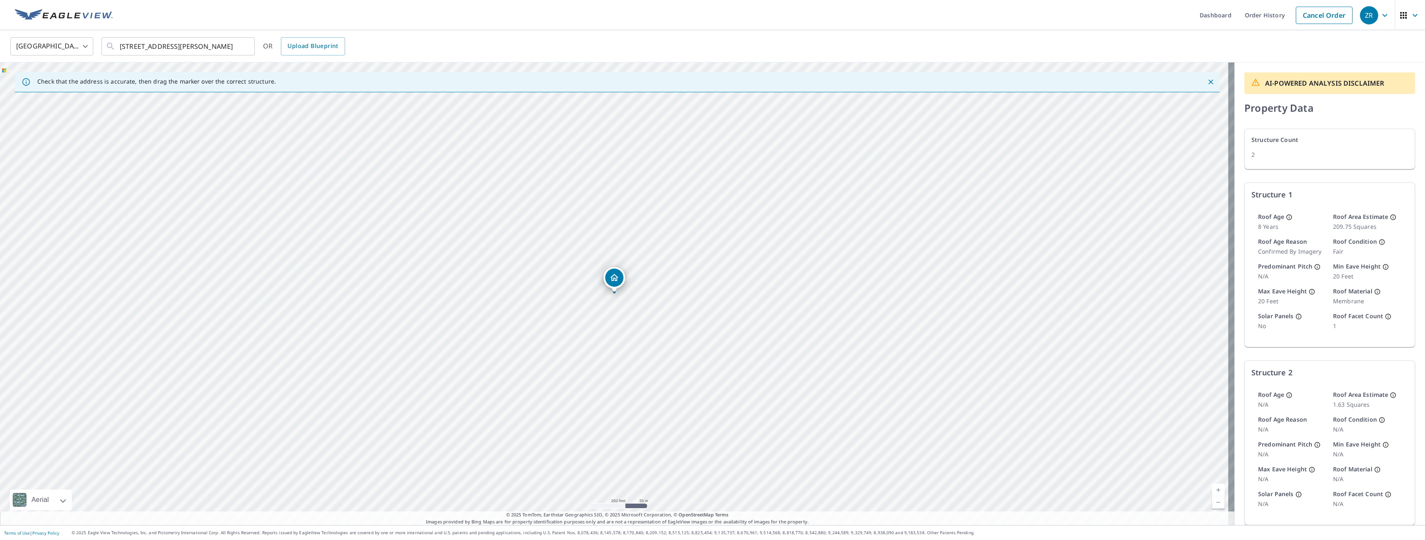
scroll to position [39, 0]
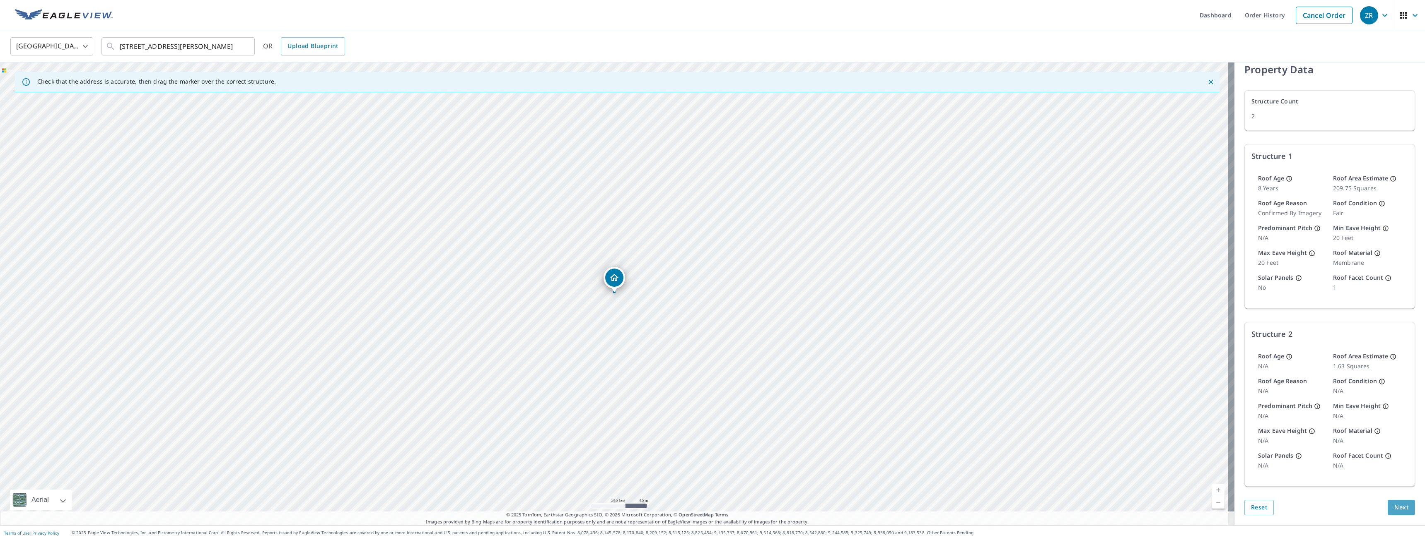
click at [1387, 505] on button "Next" at bounding box center [1400, 507] width 27 height 15
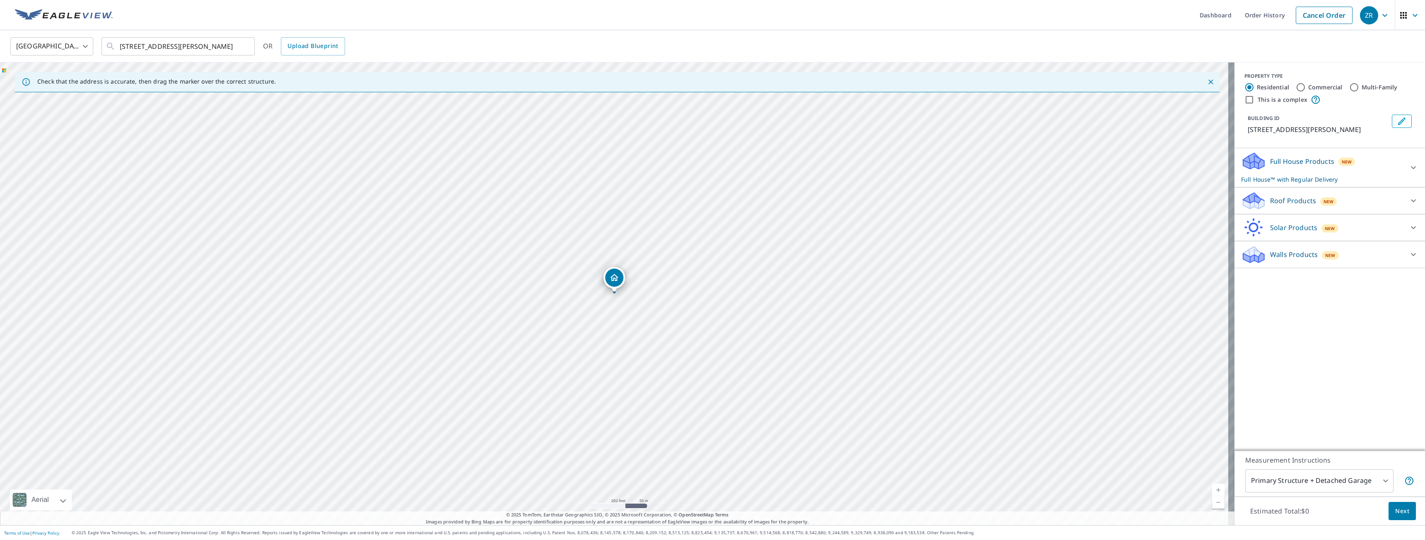
click at [1367, 357] on div "PROPERTY TYPE Residential Commercial Multi-Family This is a complex BUILDING ID…" at bounding box center [1329, 257] width 191 height 388
drag, startPoint x: 1367, startPoint y: 357, endPoint x: 1363, endPoint y: 359, distance: 4.5
click at [1365, 357] on div "PROPERTY TYPE Residential Commercial Multi-Family This is a complex BUILDING ID…" at bounding box center [1329, 257] width 191 height 388
click at [1363, 359] on div "PROPERTY TYPE Residential Commercial Multi-Family This is a complex BUILDING ID…" at bounding box center [1329, 257] width 191 height 388
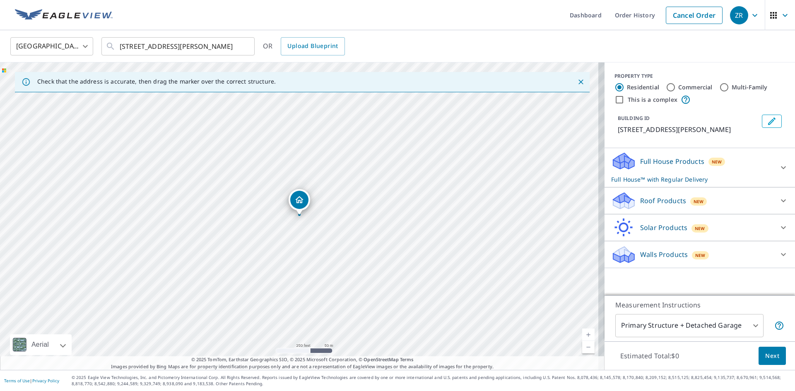
click at [232, 107] on div "1523 Fenpark Dr Fenton, MO 63026" at bounding box center [302, 217] width 605 height 308
click at [230, 107] on div "1523 Fenpark Dr Fenton, MO 63026" at bounding box center [302, 217] width 605 height 308
